Goal: Information Seeking & Learning: Learn about a topic

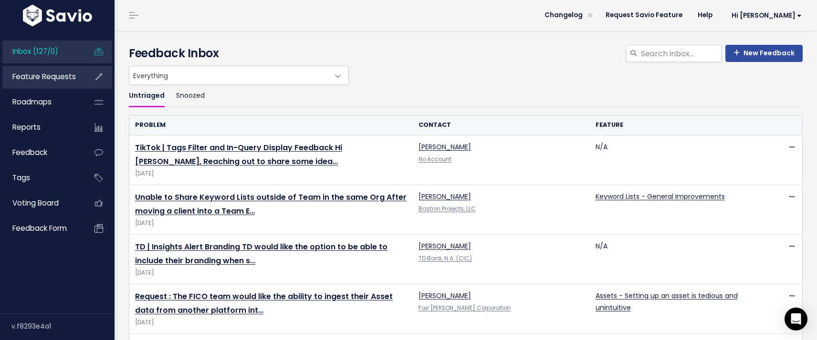
click at [46, 78] on span "Feature Requests" at bounding box center [43, 77] width 63 height 10
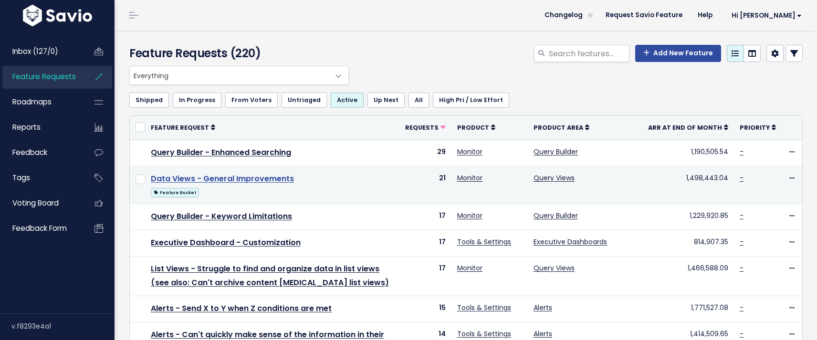
scroll to position [2, 0]
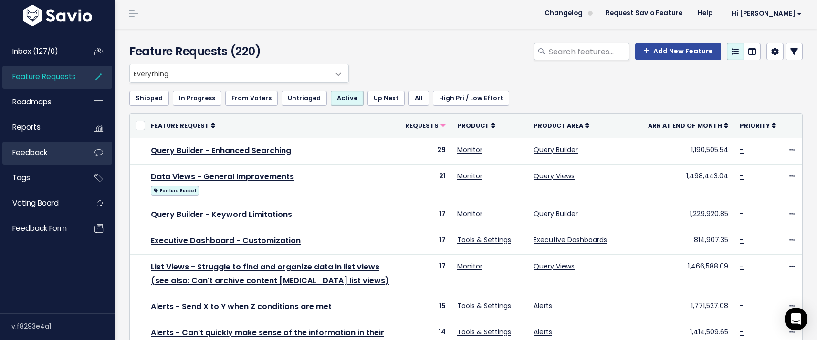
click at [22, 156] on span "Feedback" at bounding box center [29, 152] width 35 height 10
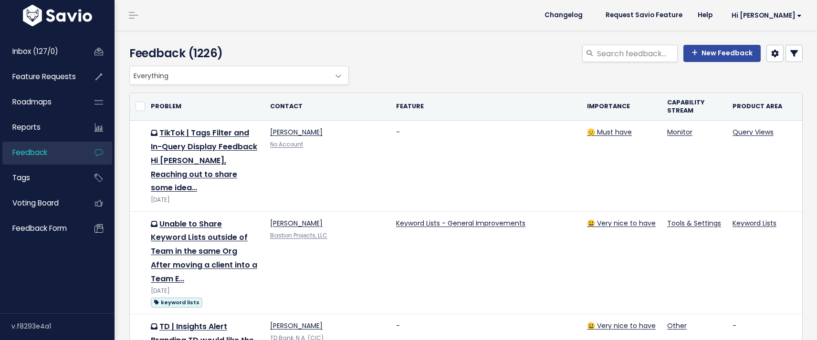
select select
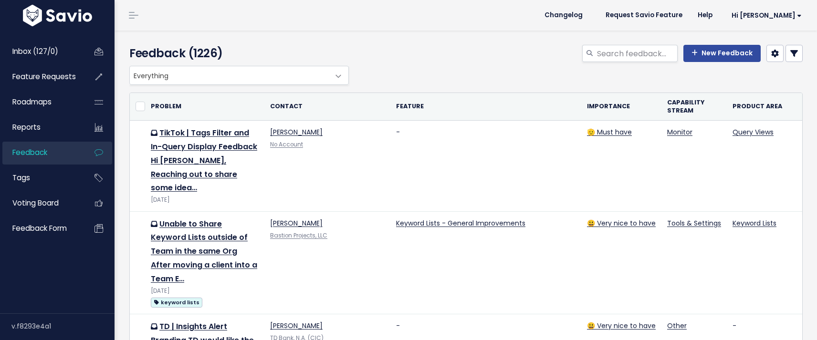
select select
click at [791, 52] on link at bounding box center [794, 53] width 17 height 17
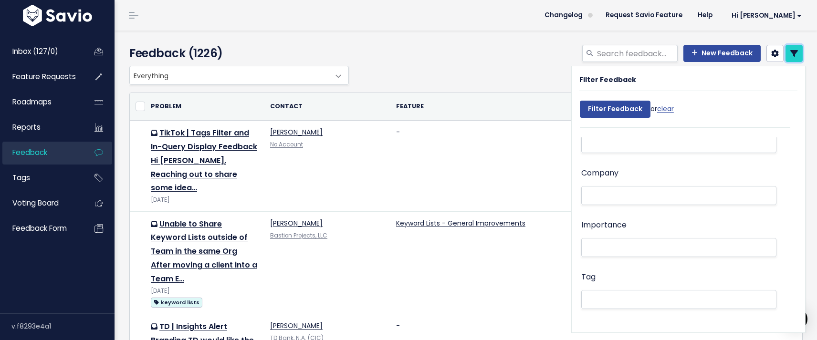
scroll to position [20, 0]
click at [603, 197] on li at bounding box center [676, 198] width 185 height 10
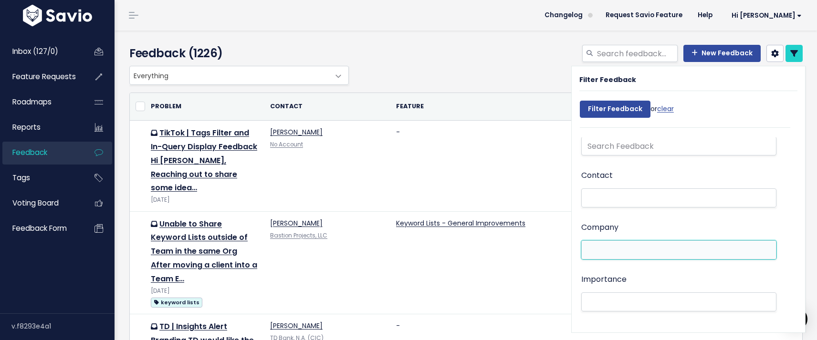
click at [617, 250] on li at bounding box center [676, 250] width 185 height 10
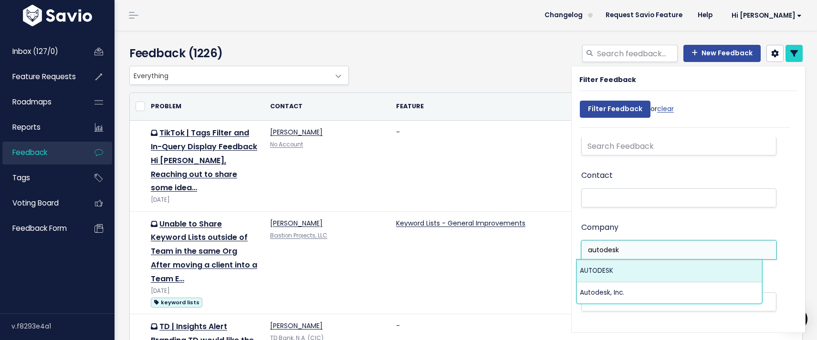
type input "autodesk"
select select "15769927"
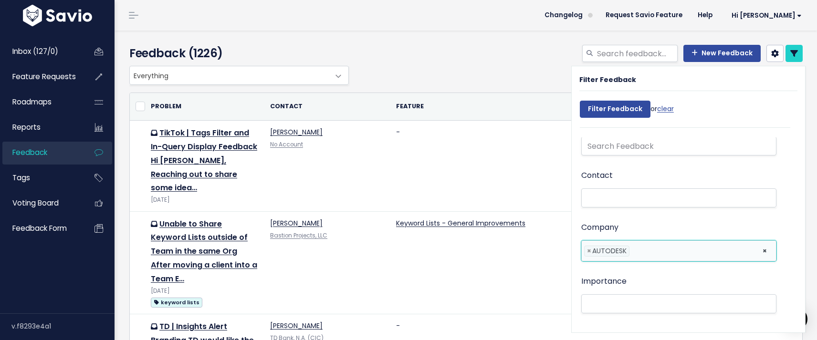
click at [671, 253] on li at bounding box center [694, 251] width 124 height 10
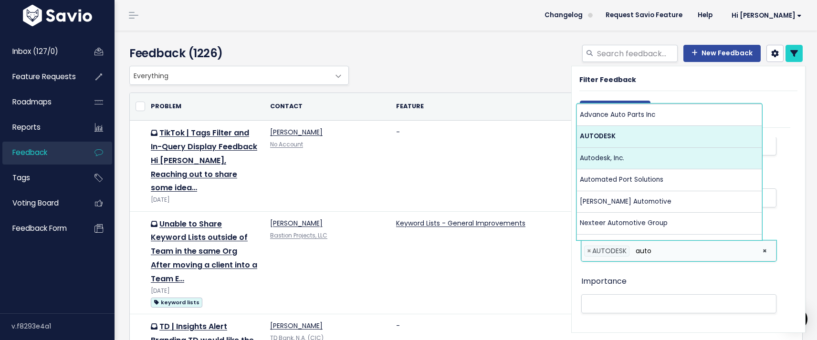
type input "auto"
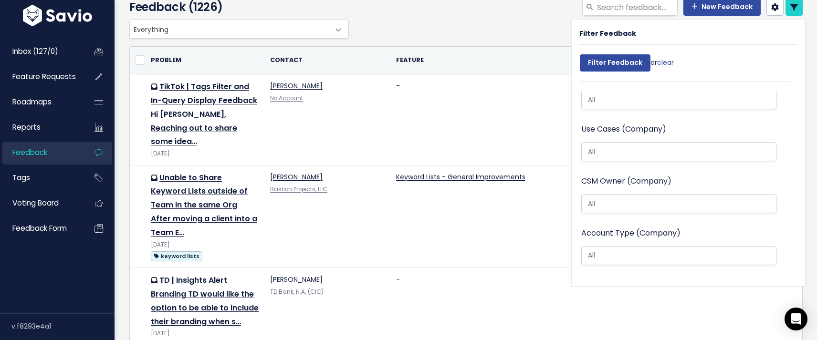
scroll to position [0, 0]
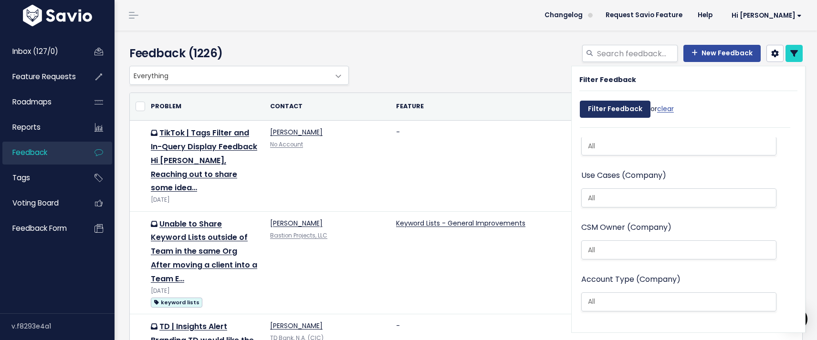
click at [615, 107] on input "Filter Feedback" at bounding box center [615, 109] width 71 height 17
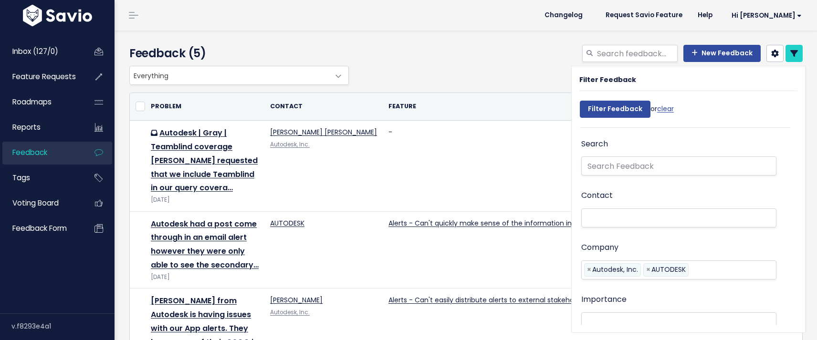
select select
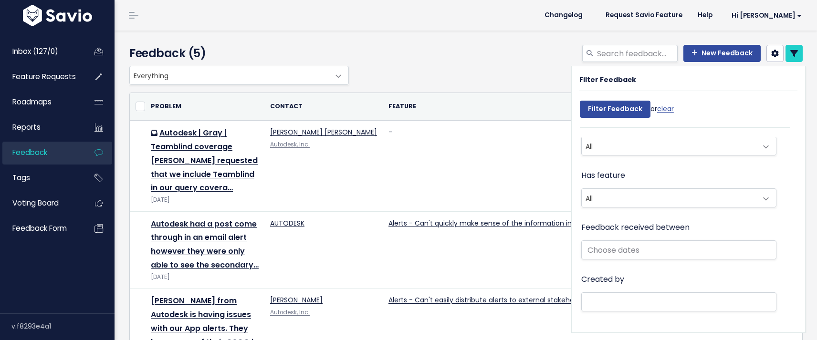
select select
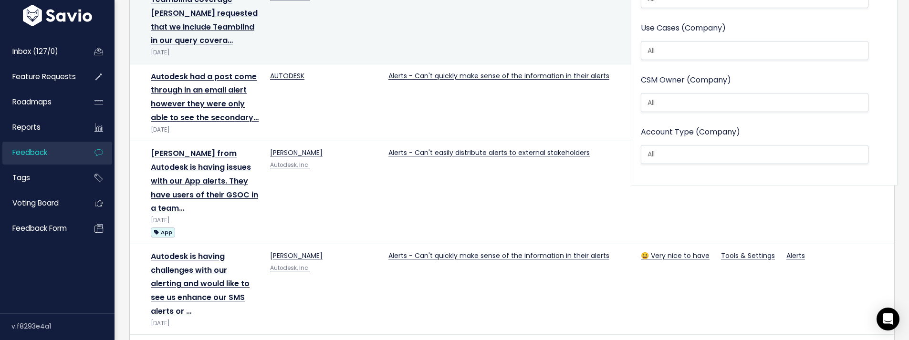
scroll to position [172, 0]
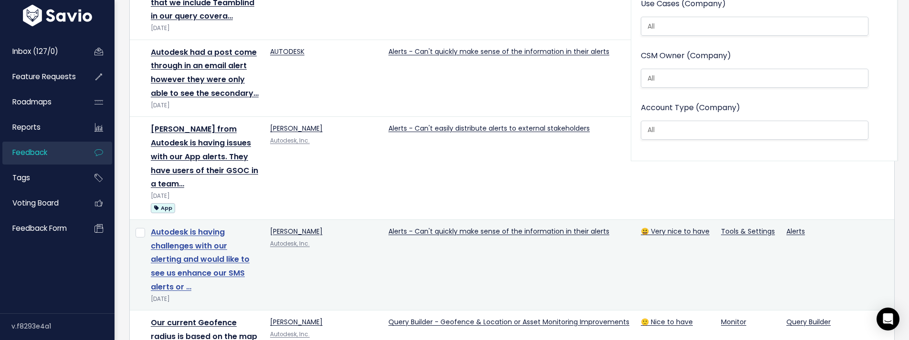
click at [181, 247] on link "Autodesk is having challenges with our alerting and would like to see us enhanc…" at bounding box center [200, 260] width 99 height 66
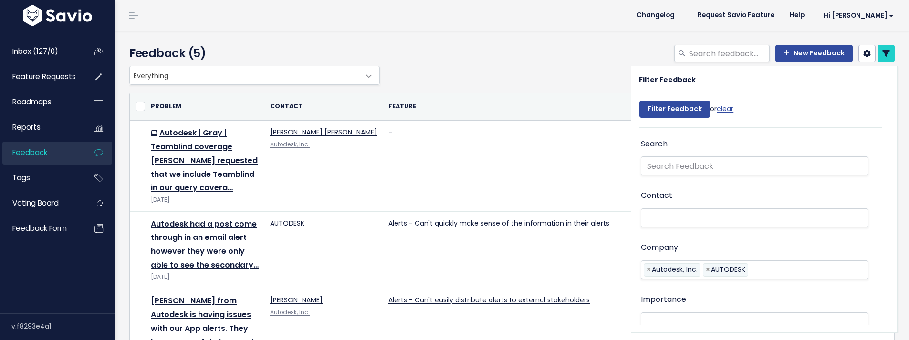
select select
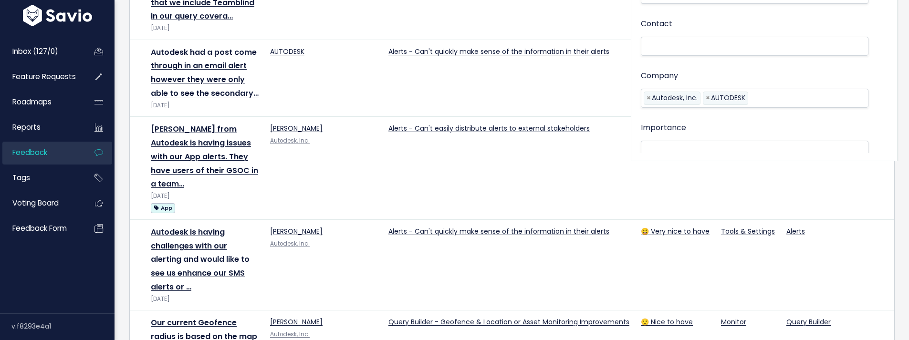
select select
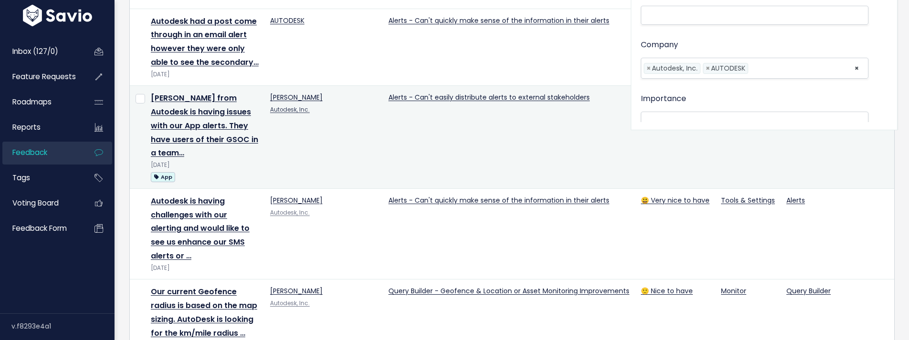
scroll to position [204, 0]
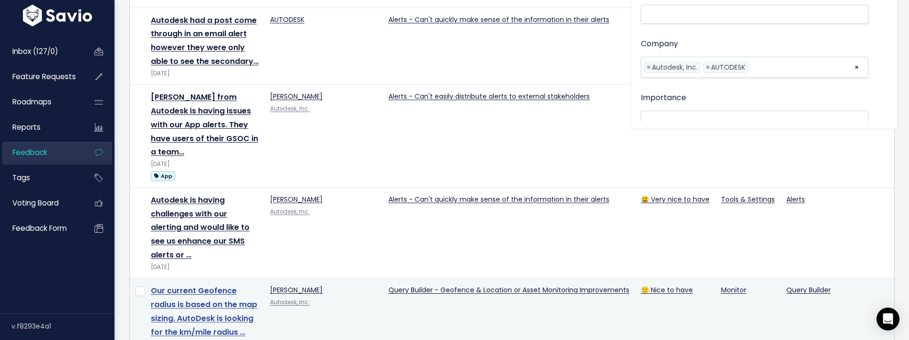
click at [220, 293] on link "Our current Geofence radius is based on the map sizing. AutoDesk is looking for…" at bounding box center [204, 311] width 106 height 52
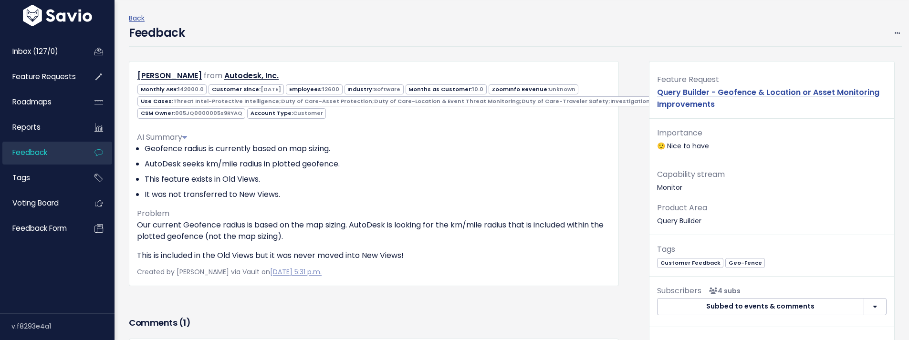
scroll to position [51, 0]
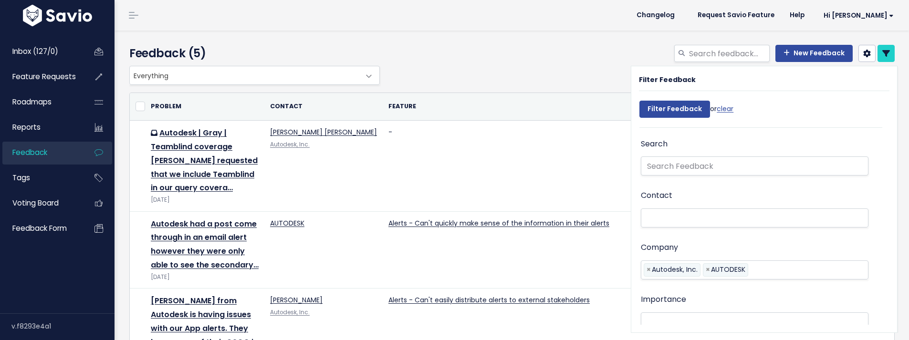
select select
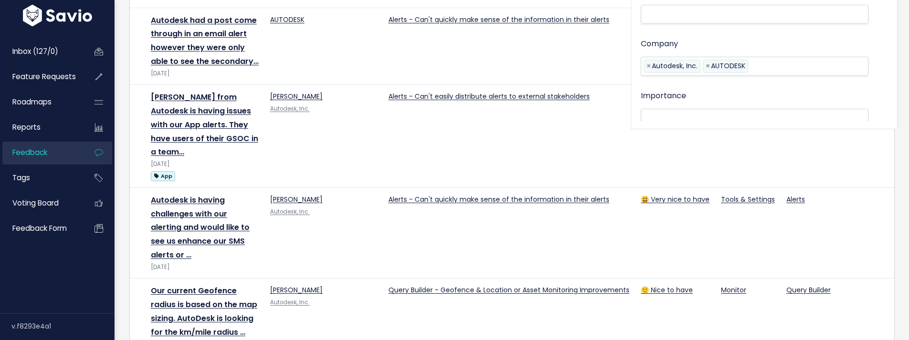
select select
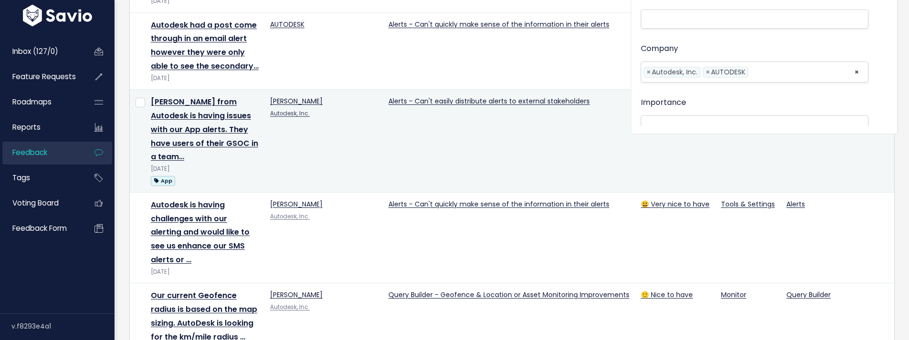
scroll to position [198, 0]
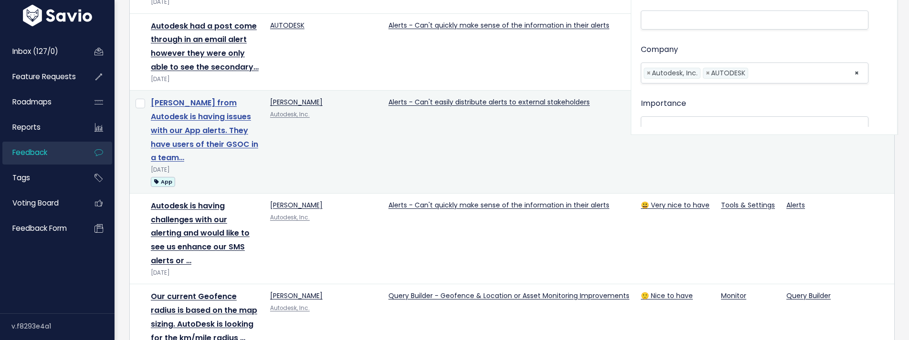
click at [217, 114] on link "Carl from Autodesk is having issues with our App alerts. They have users of the…" at bounding box center [204, 130] width 107 height 66
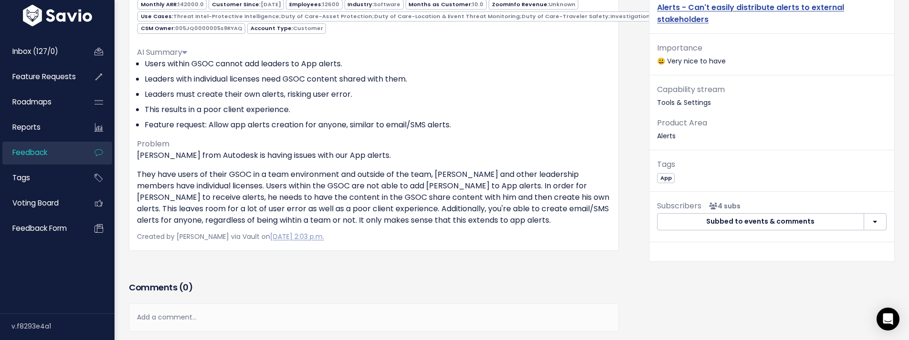
scroll to position [116, 0]
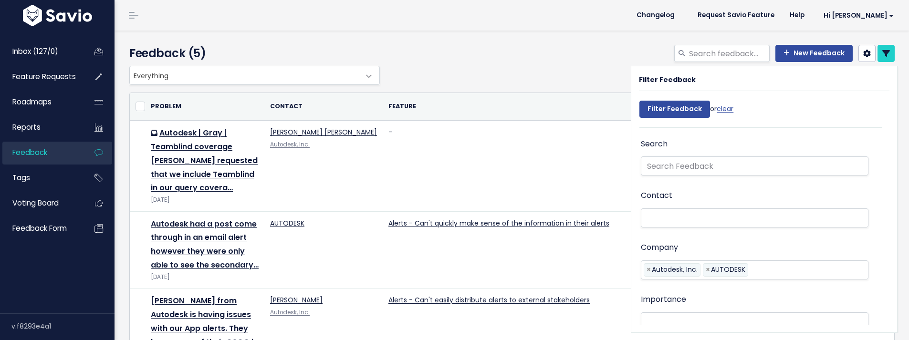
select select
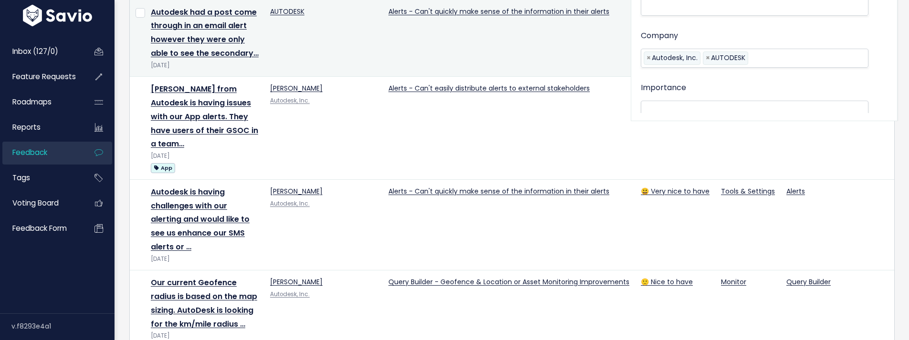
select select
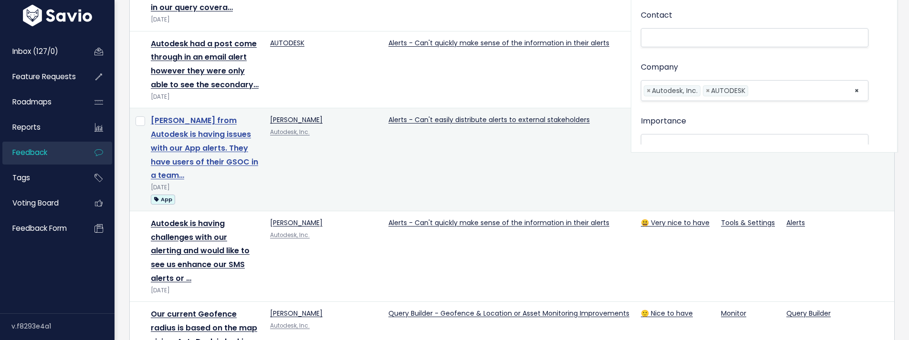
scroll to position [179, 0]
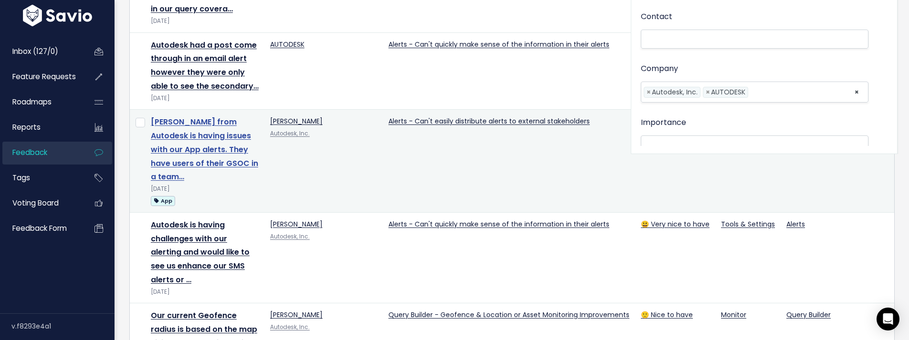
click at [170, 131] on link "Carl from Autodesk is having issues with our App alerts. They have users of the…" at bounding box center [204, 149] width 107 height 66
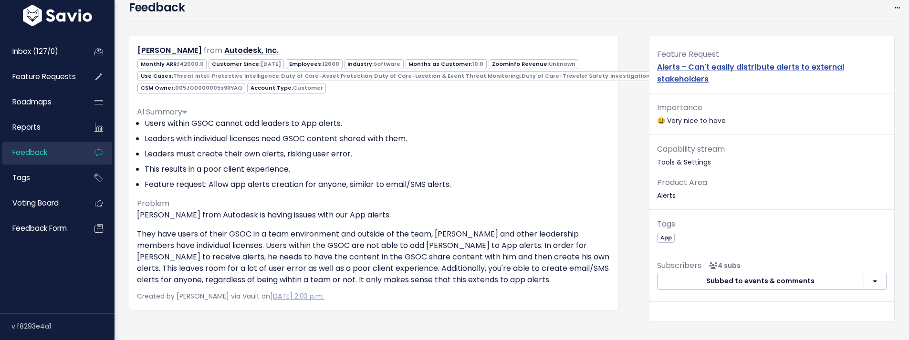
scroll to position [64, 0]
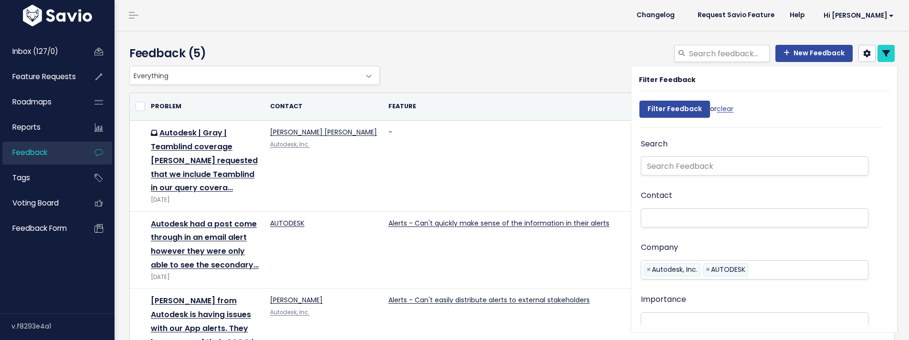
select select
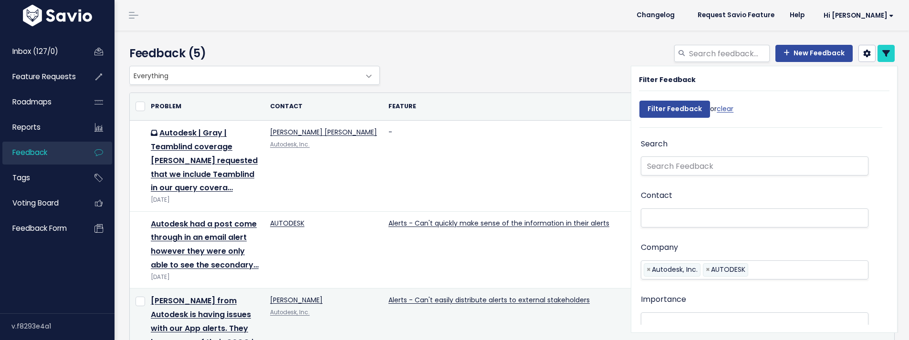
scroll to position [179, 0]
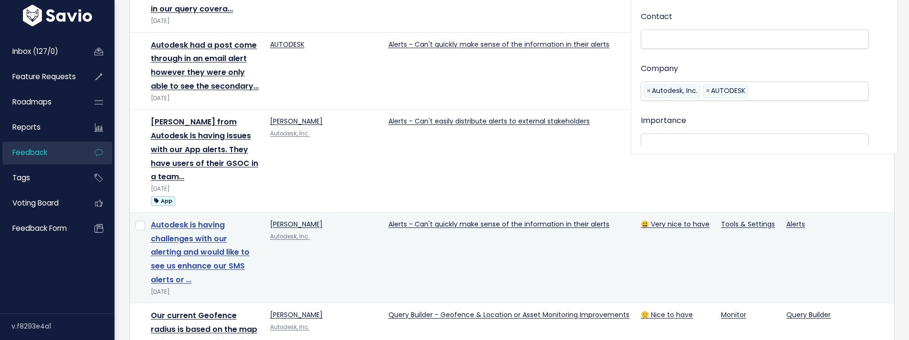
select select
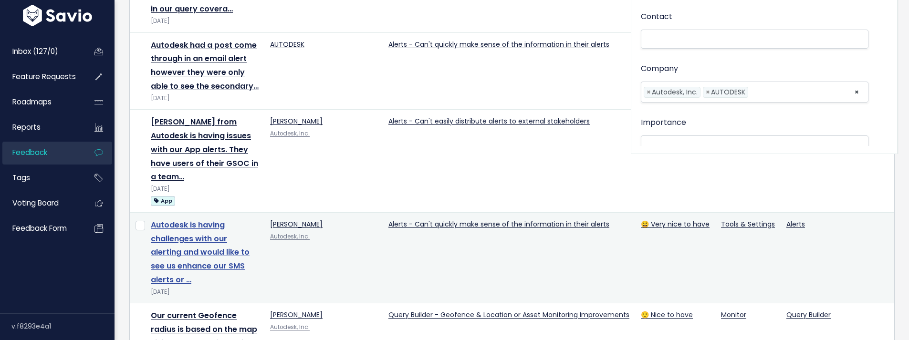
click at [185, 240] on link "Autodesk is having challenges with our alerting and would like to see us enhanc…" at bounding box center [200, 253] width 99 height 66
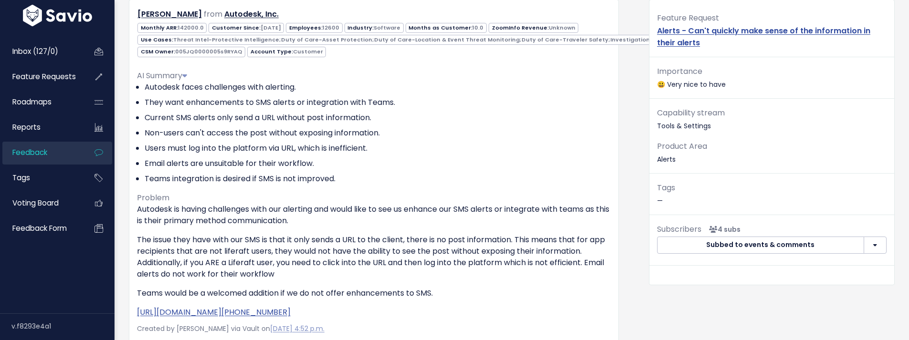
scroll to position [94, 0]
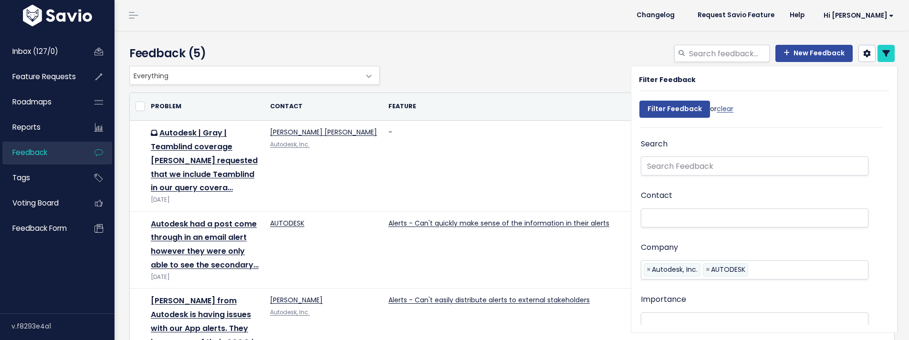
select select
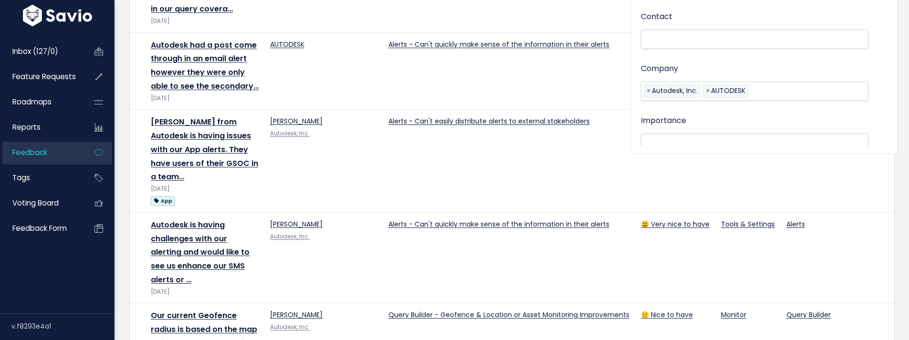
select select
